Goal: Task Accomplishment & Management: Use online tool/utility

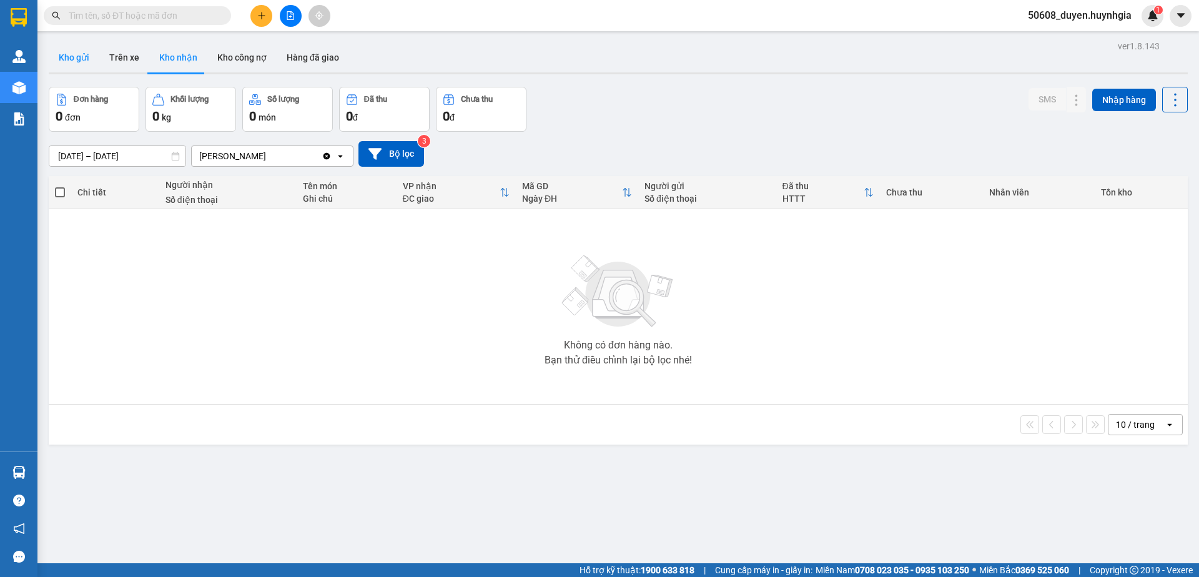
click at [88, 61] on button "Kho gửi" at bounding box center [74, 57] width 51 height 30
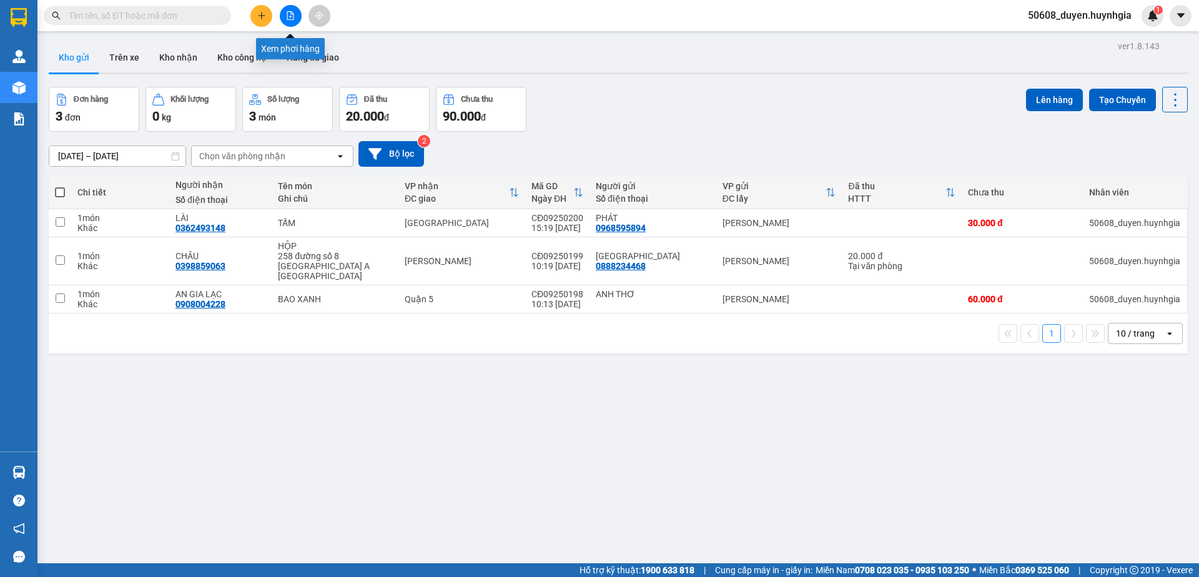
click at [291, 16] on icon "file-add" at bounding box center [290, 15] width 9 height 9
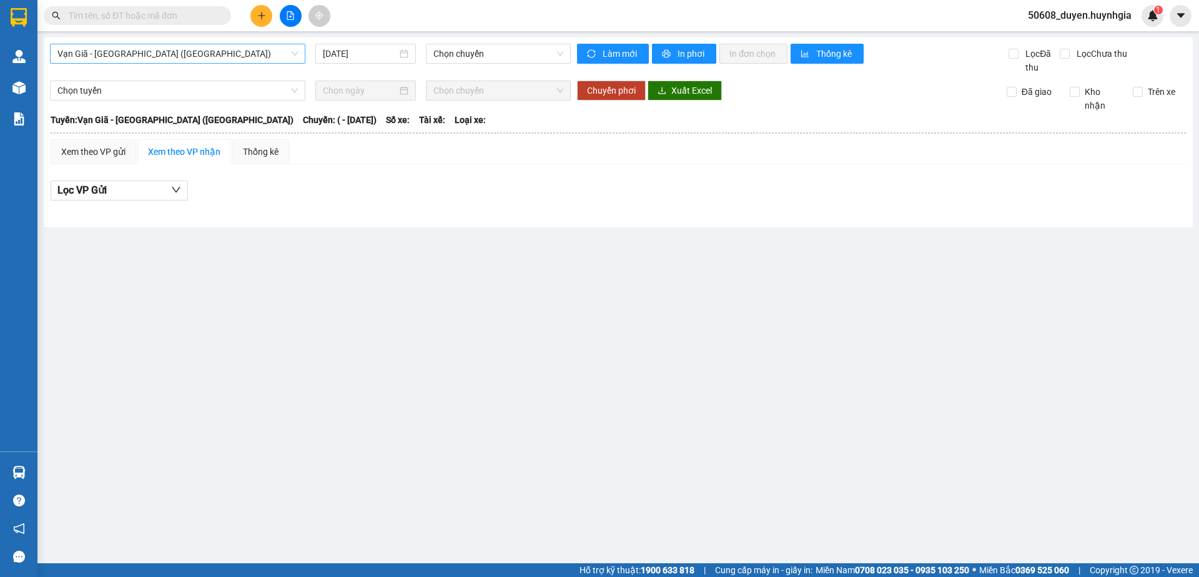
click at [246, 59] on span "Vạn Giã - [GEOGRAPHIC_DATA] ([GEOGRAPHIC_DATA])" at bounding box center [177, 53] width 240 height 19
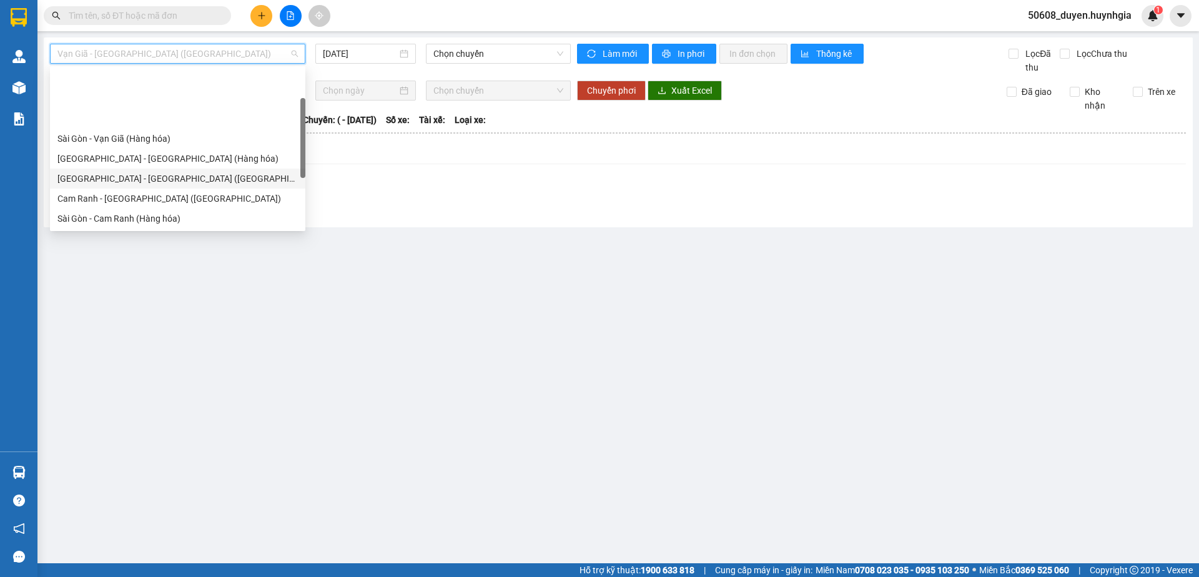
scroll to position [64, 0]
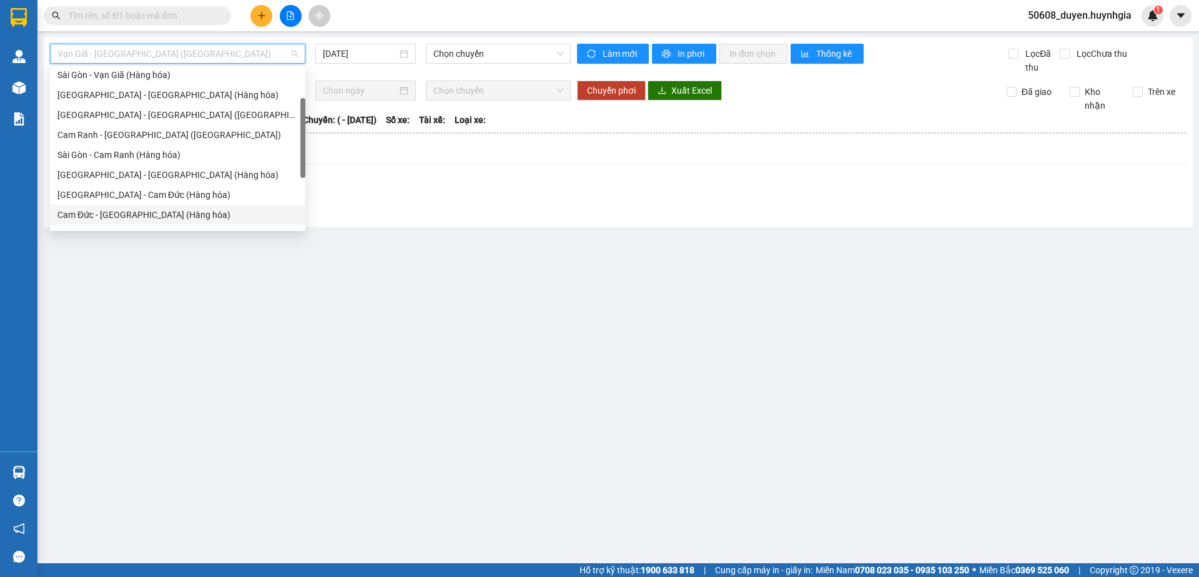
click at [159, 222] on div "Cam Đức - [GEOGRAPHIC_DATA] (Hàng hóa)" at bounding box center [177, 215] width 255 height 20
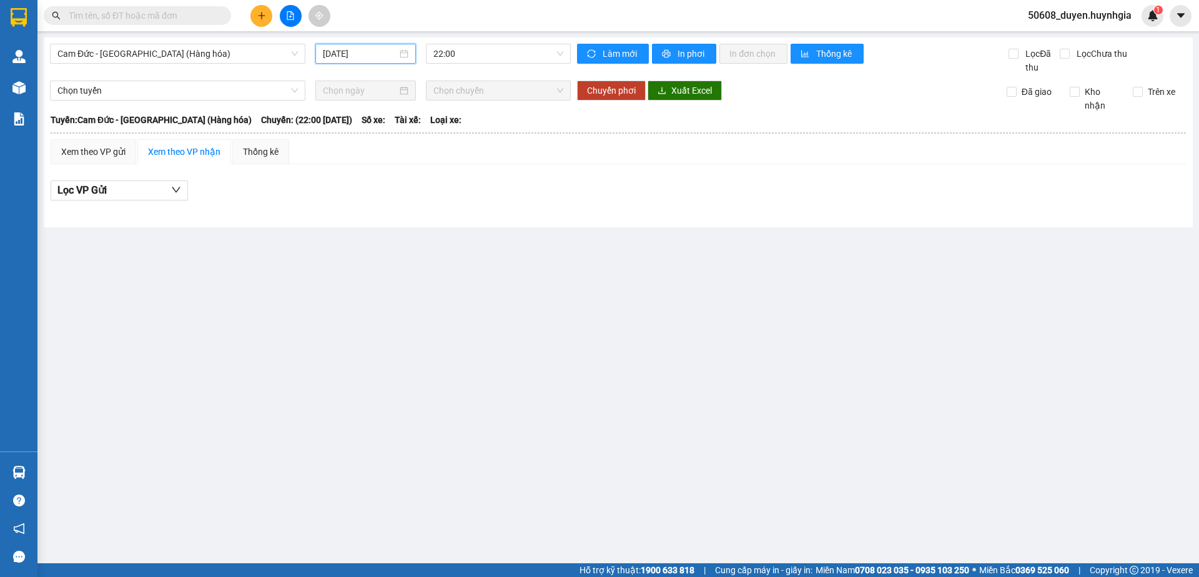
click at [385, 54] on input "[DATE]" at bounding box center [360, 54] width 74 height 14
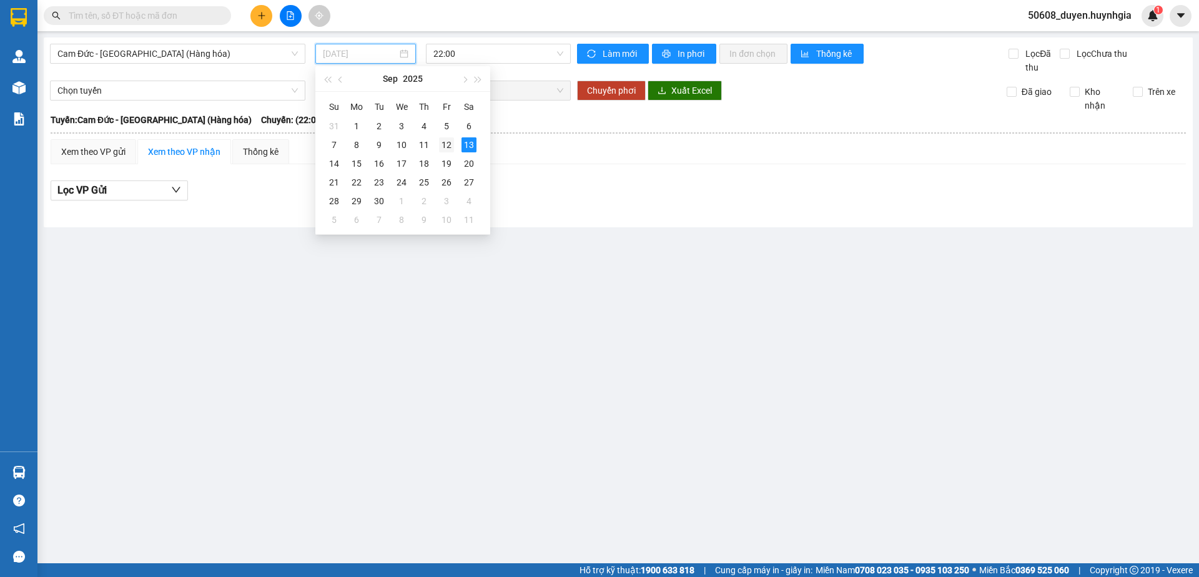
click at [450, 144] on div "12" at bounding box center [446, 144] width 15 height 15
type input "[DATE]"
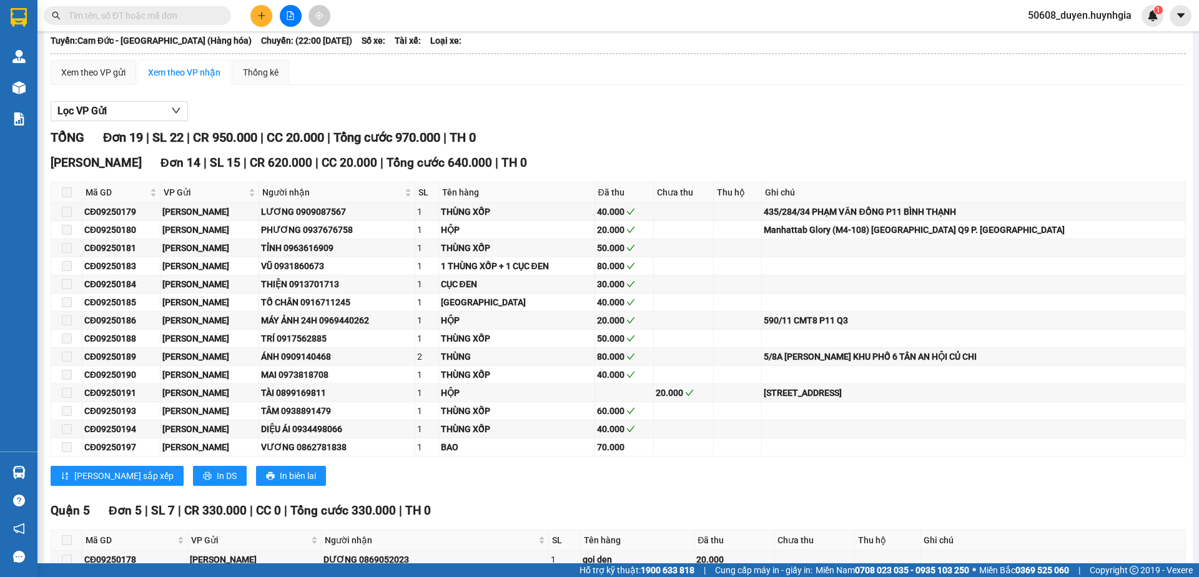
scroll to position [222, 0]
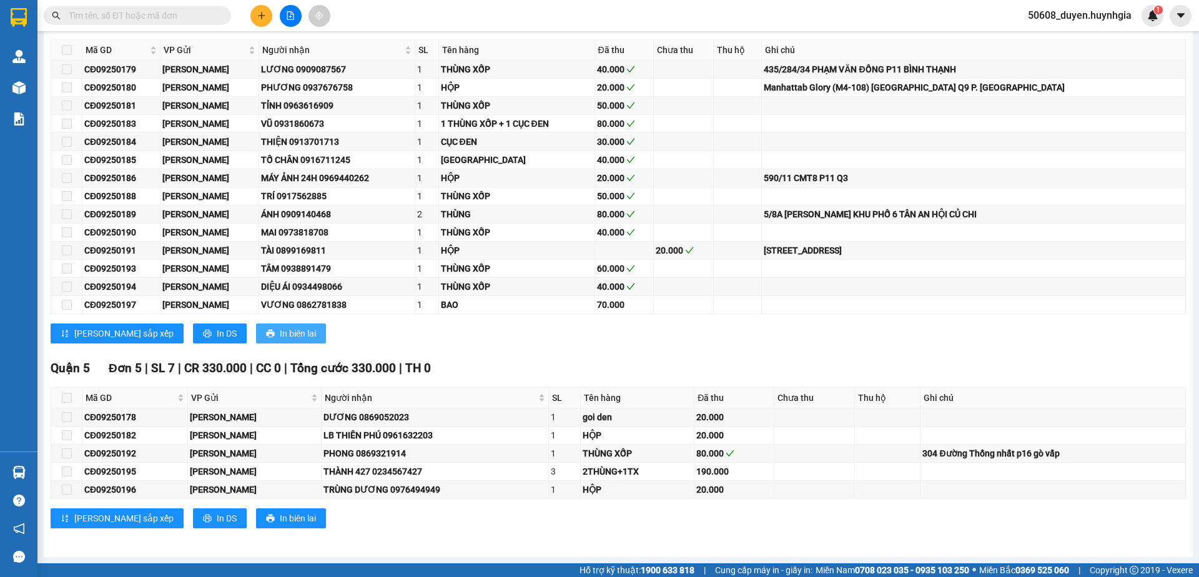
click at [280, 333] on span "In biên lai" at bounding box center [298, 334] width 36 height 14
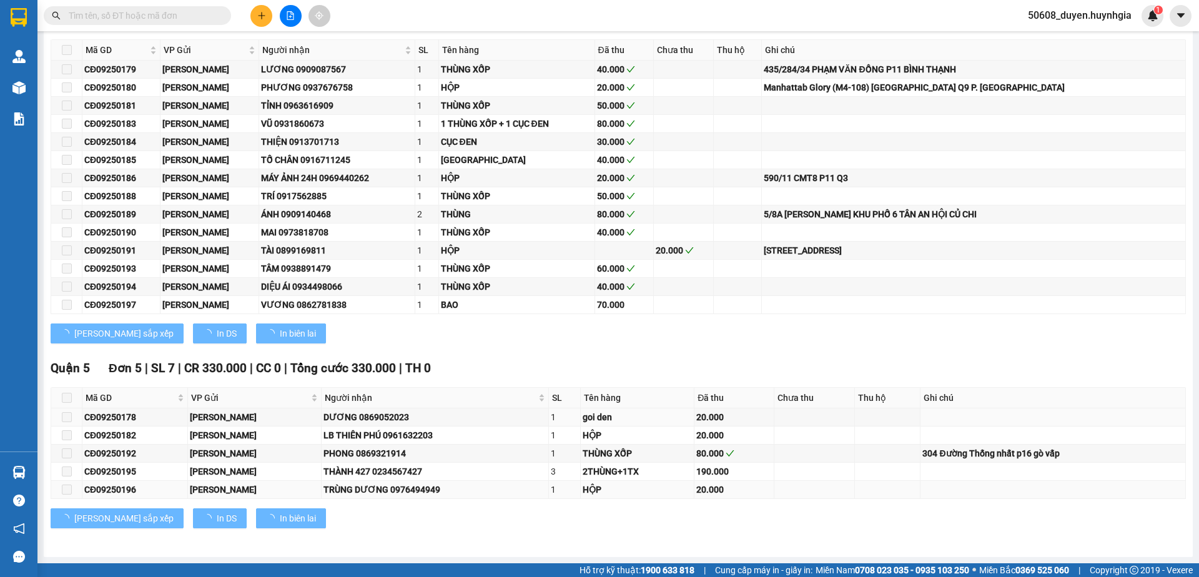
scroll to position [0, 0]
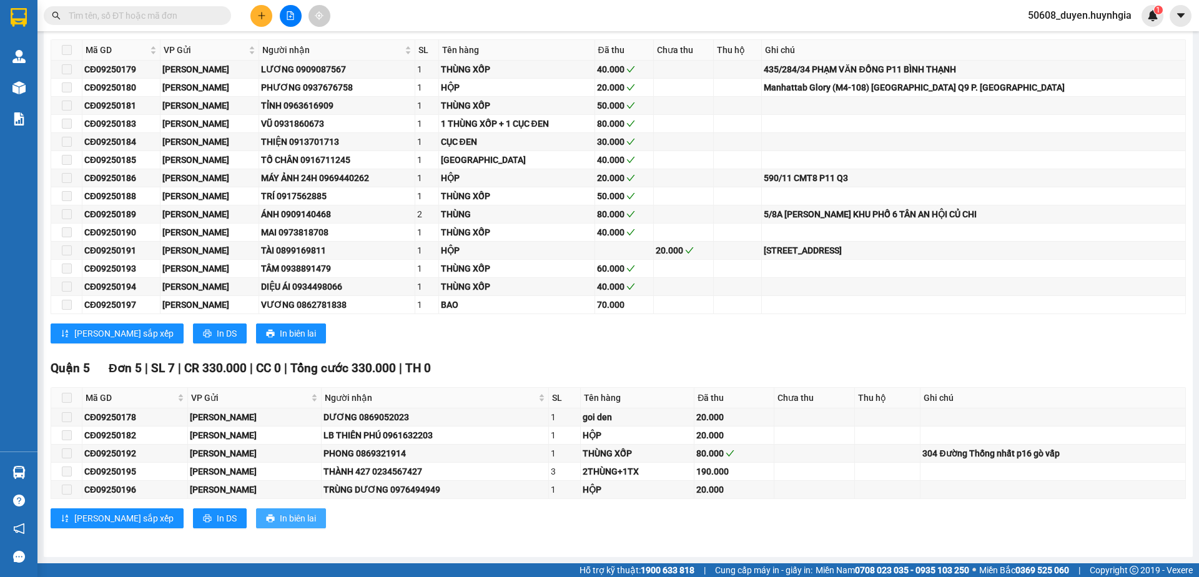
click at [256, 526] on button "In biên lai" at bounding box center [291, 518] width 70 height 20
click at [280, 336] on span "In biên lai" at bounding box center [298, 334] width 36 height 14
